Goal: Transaction & Acquisition: Purchase product/service

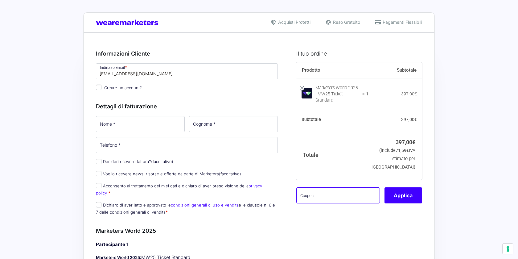
click at [332, 192] on input "text" at bounding box center [338, 195] width 84 height 16
paste input "MW25familypremium"
type input "MW25familypremium"
click at [396, 187] on button "Applica" at bounding box center [403, 195] width 38 height 16
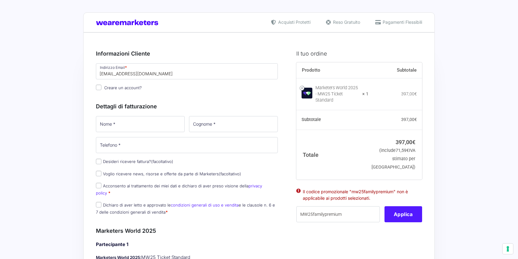
click at [393, 212] on button "Applica" at bounding box center [403, 214] width 38 height 16
click at [181, 73] on input "[EMAIL_ADDRESS][DOMAIN_NAME]" at bounding box center [187, 71] width 182 height 16
click at [98, 87] on input "Creare un account?" at bounding box center [99, 87] width 6 height 6
click at [99, 84] on input "Creare un account?" at bounding box center [99, 87] width 6 height 6
checkbox input "false"
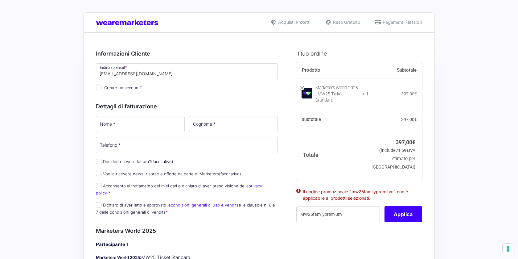
click at [393, 21] on span "Pagamenti Flessibili" at bounding box center [401, 22] width 41 height 6
click at [363, 22] on ul "Acquisti Protetti Reso Gratuito Pagamenti Flessibili" at bounding box center [346, 22] width 166 height 6
click at [342, 21] on span "Reso Gratuito" at bounding box center [345, 22] width 29 height 6
click at [295, 22] on span "Acquisti Protetti" at bounding box center [293, 22] width 34 height 6
click at [151, 116] on p "Nome *" at bounding box center [140, 124] width 93 height 18
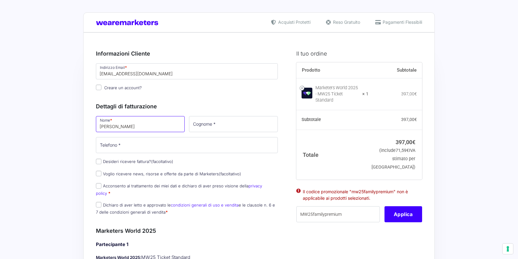
type input "Francesco"
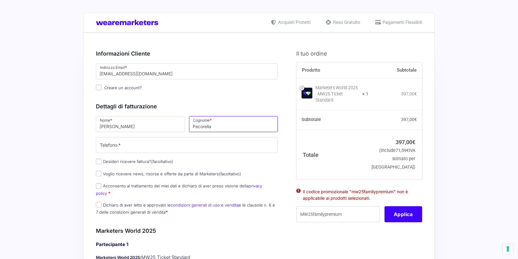
type input "Pecorella"
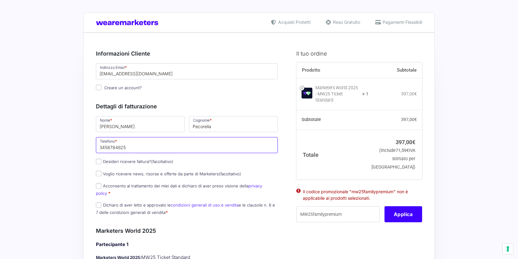
type input "3458784625"
click at [97, 168] on div "Nome * Francesco Cognome * Pecorella Telefono * 3458784625 Desideri ricevere fa…" at bounding box center [187, 167] width 186 height 104
click at [98, 172] on input "Voglio ricevere news, risorse e offerte da parte di Marketers (facoltativo)" at bounding box center [99, 173] width 6 height 6
checkbox input "true"
click at [98, 186] on input "Acconsento al trattamento dei miei dati e dichiaro di aver preso visione della …" at bounding box center [99, 186] width 6 height 6
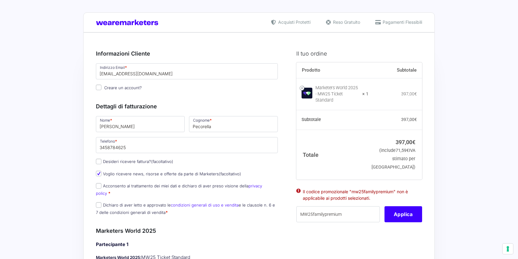
checkbox input "true"
click at [98, 202] on input "Dichiaro di aver letto e approvato le condizioni generali di uso e vendita e le…" at bounding box center [99, 205] width 6 height 6
checkbox input "true"
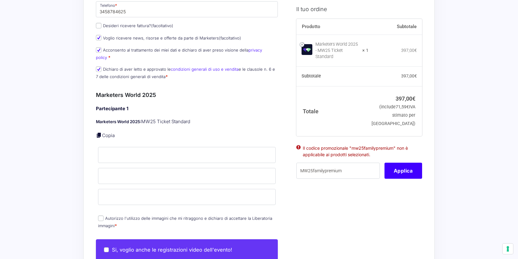
scroll to position [137, 0]
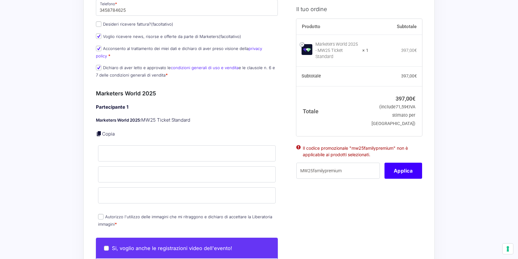
click at [99, 130] on link at bounding box center [99, 133] width 6 height 6
type input "Francesco"
type input "Pecorella"
type input "[EMAIL_ADDRESS][DOMAIN_NAME]"
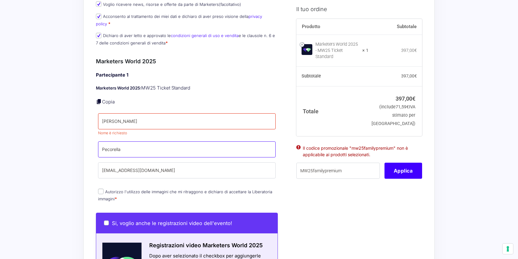
scroll to position [171, 0]
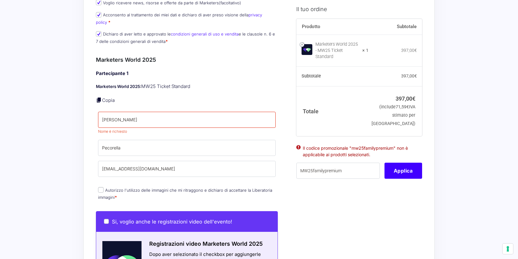
click at [100, 187] on input "Autorizzo l'utilizzo delle immagini che mi ritraggono e dichiaro di accettare l…" at bounding box center [101, 190] width 6 height 6
checkbox input "true"
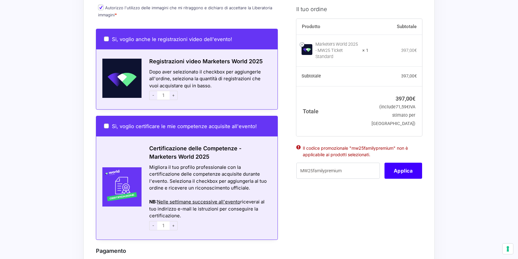
scroll to position [355, 0]
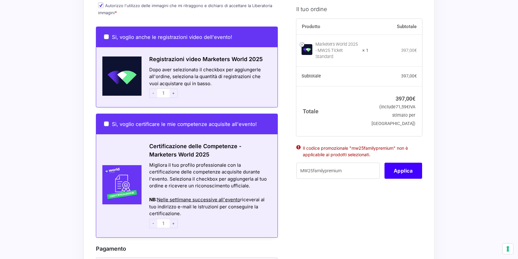
click at [173, 218] on span "+" at bounding box center [173, 222] width 8 height 9
click at [149, 218] on span "-" at bounding box center [153, 222] width 8 height 9
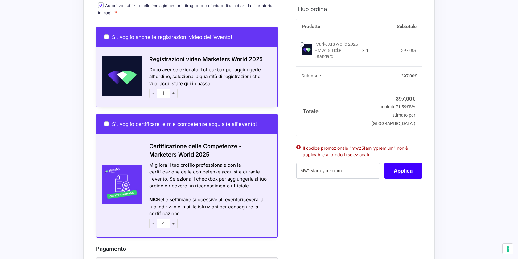
click at [151, 218] on span "-" at bounding box center [153, 222] width 8 height 9
type input "1"
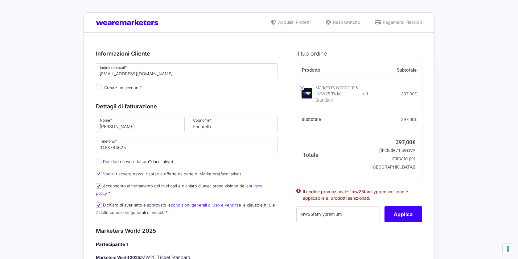
scroll to position [0, 0]
click at [417, 211] on button "Applica" at bounding box center [403, 214] width 38 height 16
click at [415, 211] on button "Applica" at bounding box center [403, 214] width 38 height 16
click at [404, 210] on button "Applica" at bounding box center [403, 214] width 38 height 16
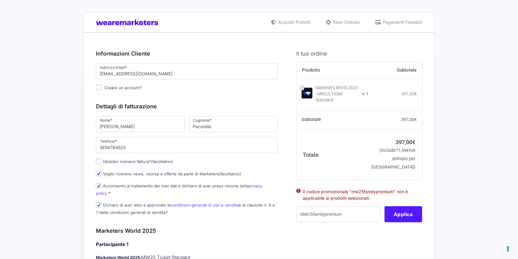
click at [403, 210] on button "Applica" at bounding box center [403, 214] width 38 height 16
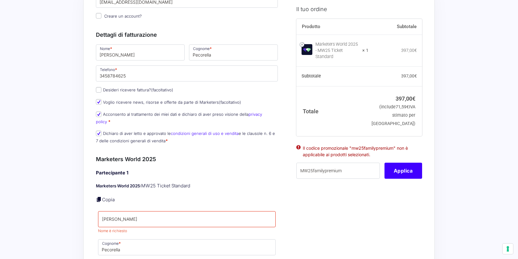
scroll to position [72, 0]
click at [348, 170] on input "MW25familypremium" at bounding box center [338, 170] width 84 height 16
drag, startPoint x: 350, startPoint y: 166, endPoint x: 264, endPoint y: 163, distance: 85.7
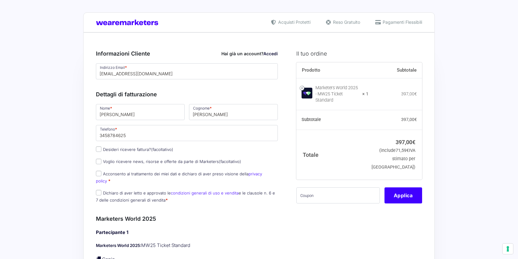
scroll to position [72, 0]
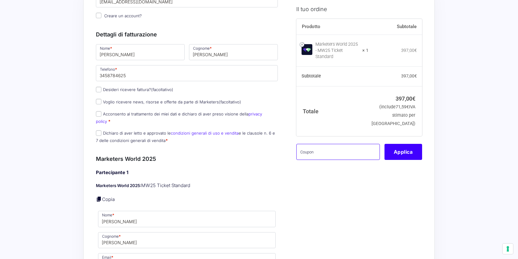
click at [322, 143] on input "text" at bounding box center [338, 151] width 84 height 16
paste input "MW25familypremium"
type input "MW25familypremium"
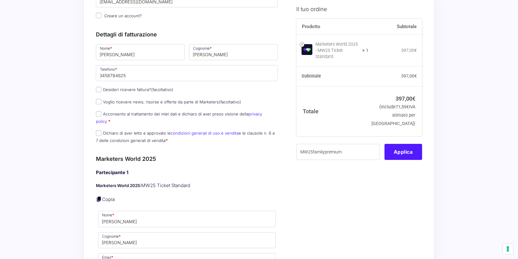
click at [409, 151] on button "Applica" at bounding box center [403, 151] width 38 height 16
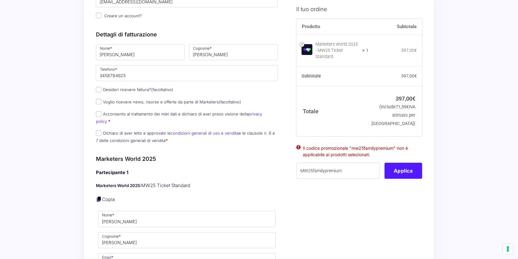
click at [403, 149] on li "Il codice promozionale "mw25familypremium" non è applicabile ai prodotti selezi…" at bounding box center [359, 150] width 113 height 13
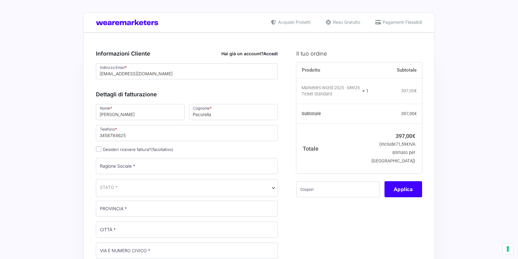
select select
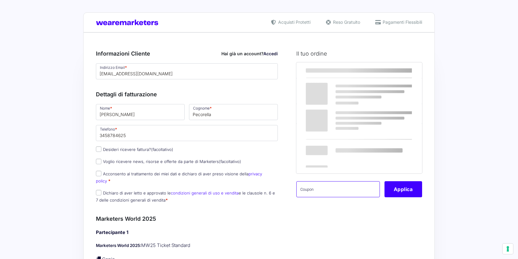
click at [352, 187] on input "text" at bounding box center [338, 189] width 84 height 16
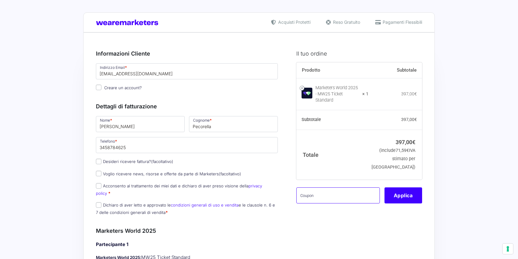
paste input "DEDICATI LA TUA VIBES WEEK!"
type input "DEDICATI LA TUA VIBES WEEK!"
drag, startPoint x: 366, startPoint y: 189, endPoint x: 255, endPoint y: 184, distance: 111.4
click at [322, 187] on input "text" at bounding box center [338, 195] width 84 height 16
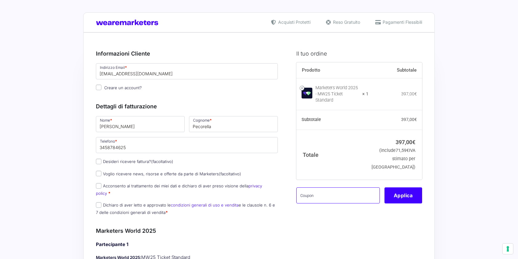
paste input "MW25familypremium"
type input "MW25familypremium"
click at [399, 190] on button "Applica" at bounding box center [403, 195] width 38 height 16
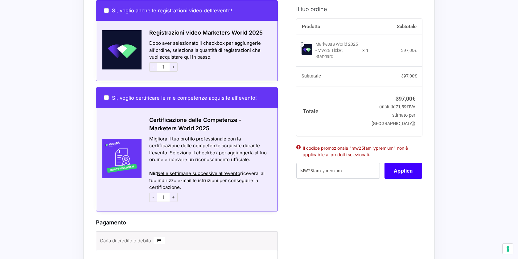
scroll to position [375, 0]
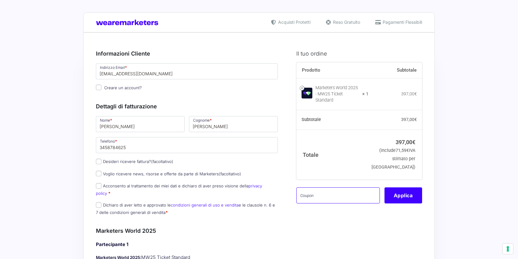
click at [351, 194] on input "text" at bounding box center [338, 195] width 84 height 16
paste input "Come ti parli Cosa coltivi ogni giorno Quali emozioni ti allontanano dal tuo sc…"
type input "Come ti parli Cosa coltivi ogni giorno Quali emozioni ti allontanano dal tuo sc…"
click at [332, 195] on input "Come ti parli Cosa coltivi ogni giorno Quali emozioni ti allontanano dal tuo sc…" at bounding box center [338, 195] width 84 height 16
drag, startPoint x: 375, startPoint y: 192, endPoint x: 298, endPoint y: 191, distance: 77.3
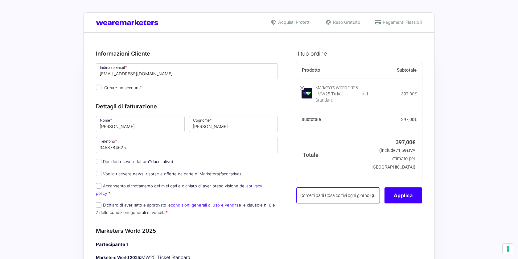
click at [298, 191] on input "Come ti parli Cosa coltivi ogni giorno Quali emozioni ti allontanano dal tuo sc…" at bounding box center [338, 195] width 84 height 16
paste input "MW25family"
type input "MW25family"
click at [399, 188] on button "Applica" at bounding box center [403, 195] width 38 height 16
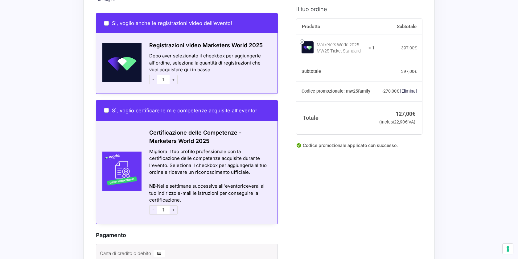
scroll to position [363, 0]
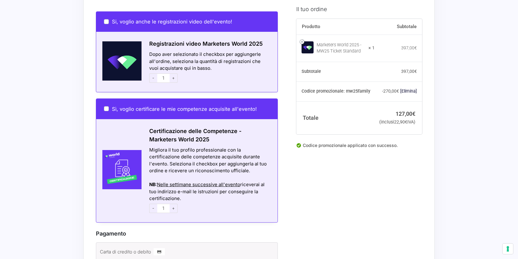
click at [106, 99] on div "Sì, voglio certificare le mie competenze acquisite all'evento!" at bounding box center [186, 109] width 181 height 20
click at [106, 106] on input "Sì, voglio certificare le mie competenze acquisite all'evento!" at bounding box center [106, 108] width 5 height 5
checkbox input "true"
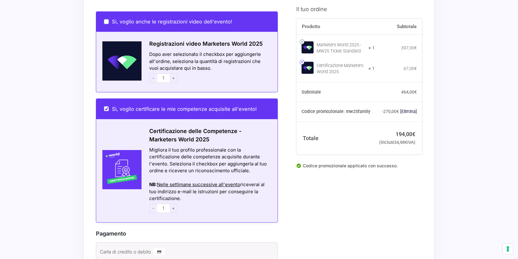
click at [302, 62] on link at bounding box center [301, 62] width 5 height 5
checkbox input "false"
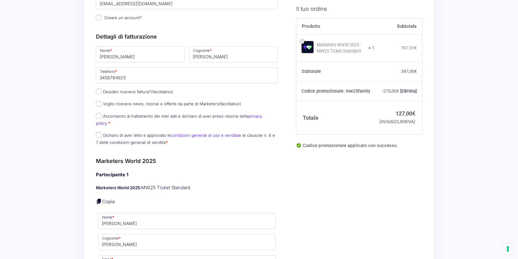
scroll to position [91, 0]
click at [98, 115] on input "Acconsento al trattamento dei miei dati e dichiaro di aver preso visione della …" at bounding box center [99, 116] width 6 height 6
checkbox input "true"
click at [98, 131] on p "Dichiaro di aver letto e approvato le condizioni generali di uso e vendita e le…" at bounding box center [187, 139] width 186 height 16
click at [98, 132] on input "Dichiaro di aver letto e approvato le condizioni generali di uso e vendita e le…" at bounding box center [99, 135] width 6 height 6
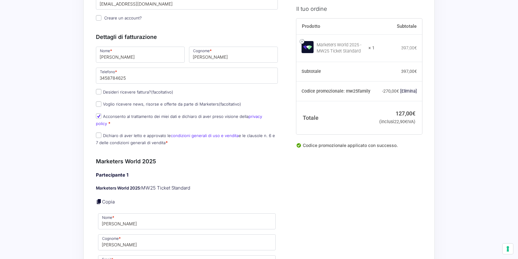
checkbox input "true"
click at [98, 105] on input "Voglio ricevere news, risorse e offerte da parte di Marketers (facoltativo)" at bounding box center [99, 104] width 6 height 6
checkbox input "true"
click at [99, 91] on input "Desideri ricevere fattura? (facoltativo)" at bounding box center [99, 92] width 6 height 6
checkbox input "true"
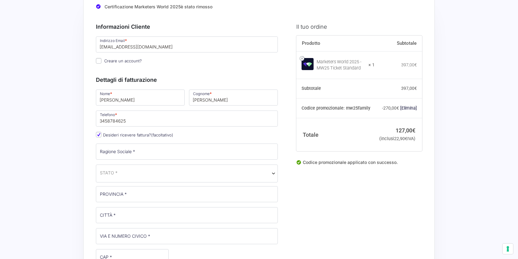
scroll to position [47, 0]
click at [101, 60] on input "Creare un account?" at bounding box center [99, 62] width 6 height 6
checkbox input "true"
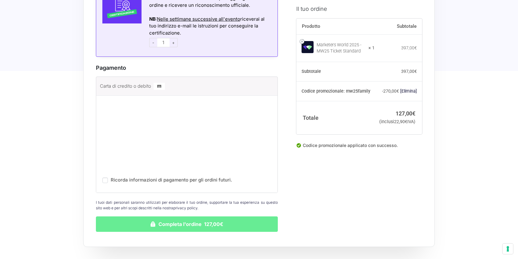
scroll to position [761, 0]
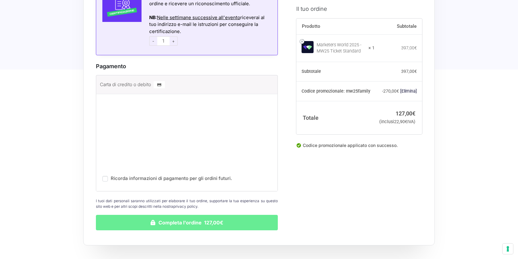
click at [107, 176] on input "Ricorda informazioni di pagamento per gli ordini futuri." at bounding box center [105, 179] width 6 height 6
click at [106, 176] on input "Ricorda informazioni di pagamento per gli ordini futuri." at bounding box center [105, 179] width 6 height 6
checkbox input "false"
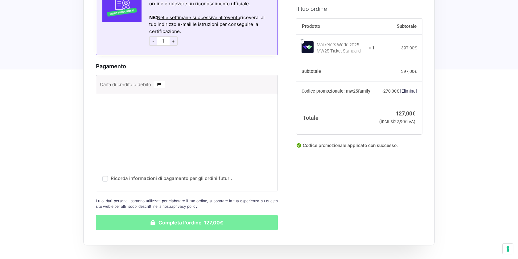
click at [131, 214] on button "Completa l'ordine 127,00€" at bounding box center [187, 221] width 182 height 15
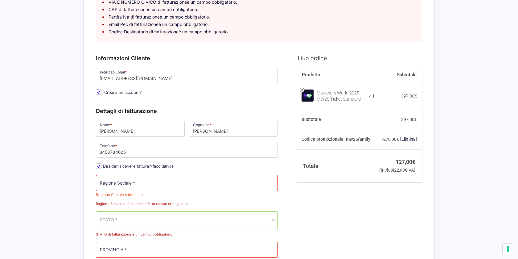
scroll to position [105, 0]
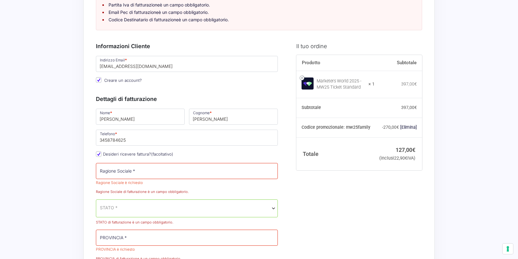
click at [100, 153] on input "Desideri ricevere fattura? (facoltativo)" at bounding box center [99, 154] width 6 height 6
checkbox input "false"
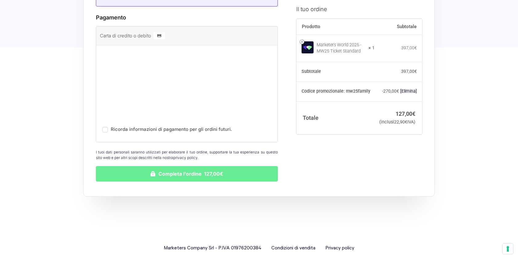
scroll to position [676, 0]
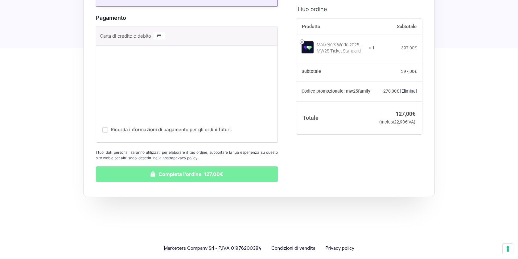
click at [147, 166] on button "Completa l'ordine 127,00€" at bounding box center [187, 173] width 182 height 15
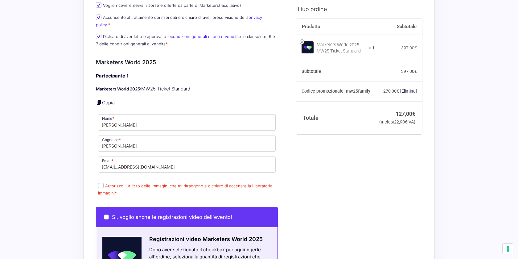
scroll to position [200, 0]
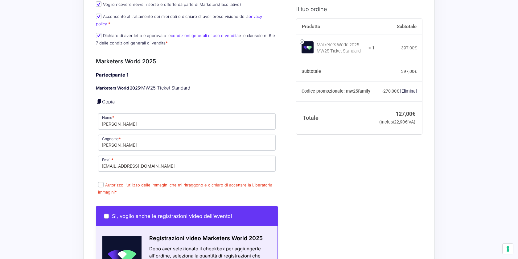
click at [100, 181] on input "Autorizzo l'utilizzo delle immagini che mi ritraggono e dichiaro di accettare l…" at bounding box center [101, 184] width 6 height 6
checkbox input "true"
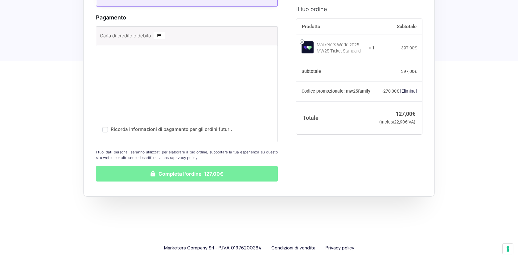
scroll to position [610, 0]
click at [173, 166] on button "Completa l'ordine 127,00€" at bounding box center [187, 173] width 182 height 15
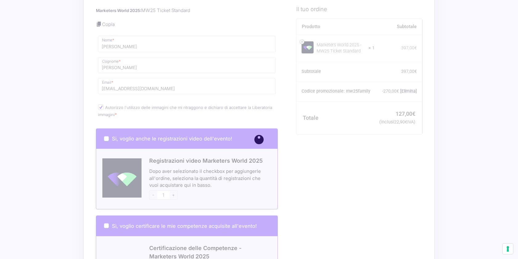
scroll to position [277, 0]
